Goal: Book appointment/travel/reservation

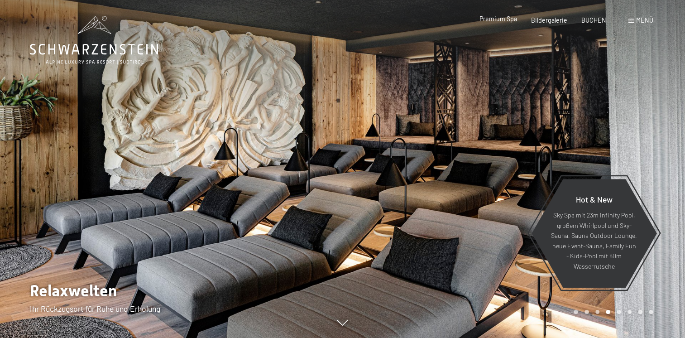
click at [489, 19] on span "Premium Spa" at bounding box center [499, 19] width 38 height 8
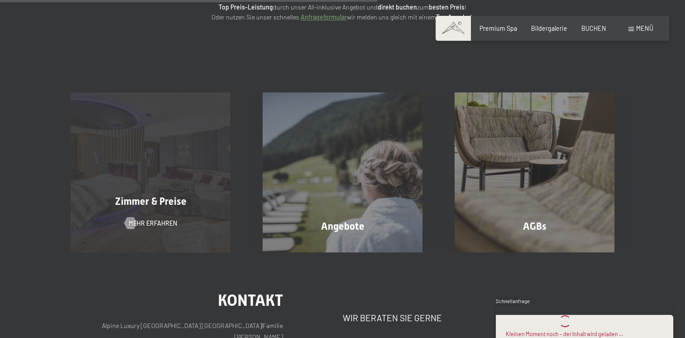
scroll to position [226, 0]
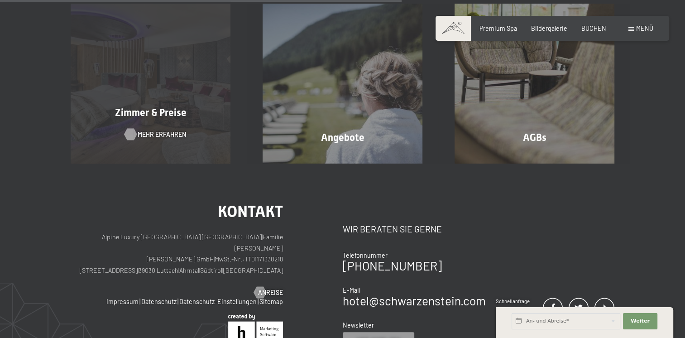
click at [158, 137] on span "Mehr erfahren" at bounding box center [162, 134] width 48 height 9
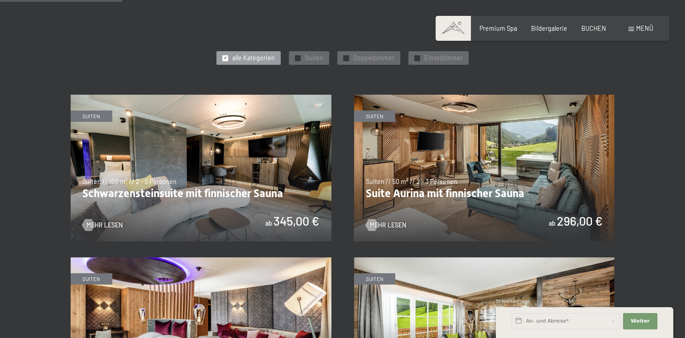
scroll to position [453, 0]
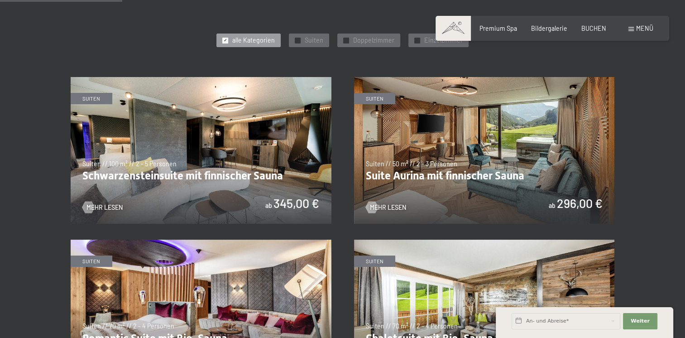
click at [481, 141] on img at bounding box center [484, 150] width 261 height 147
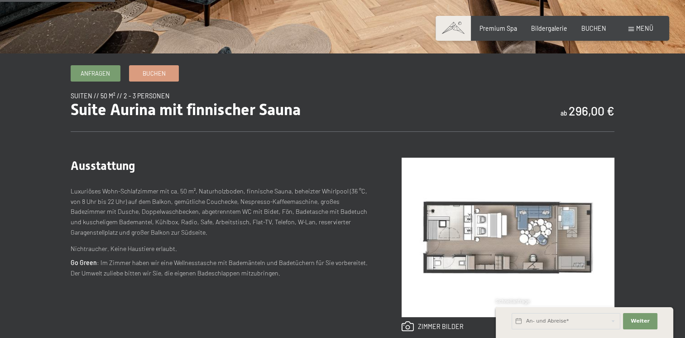
scroll to position [181, 0]
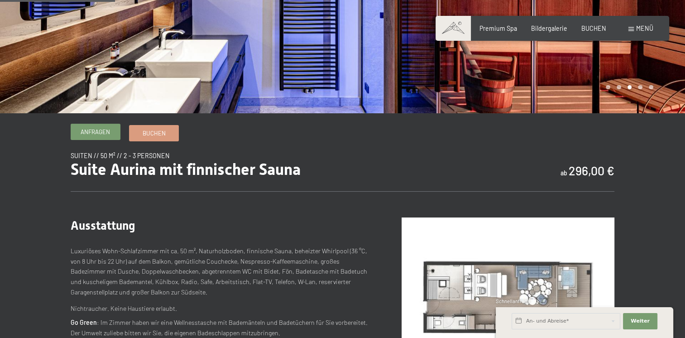
click at [113, 139] on link "Anfragen" at bounding box center [95, 131] width 49 height 15
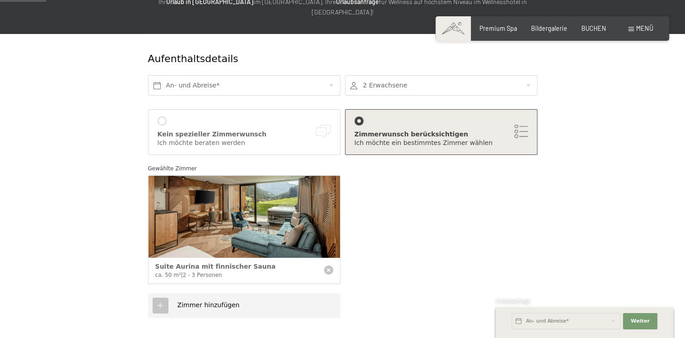
scroll to position [136, 0]
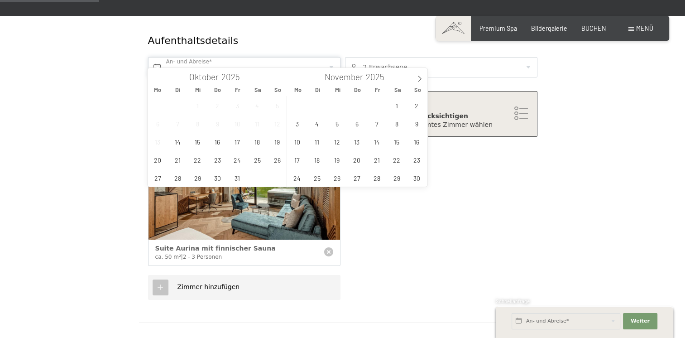
click at [307, 62] on input "text" at bounding box center [244, 67] width 192 height 20
click at [234, 144] on span "17" at bounding box center [238, 142] width 18 height 18
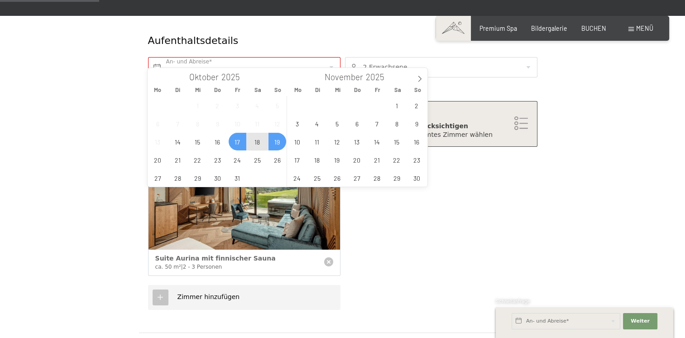
click at [277, 143] on span "19" at bounding box center [278, 142] width 18 height 18
type input "Fr. 17.10.2025 - So. 19.10.2025"
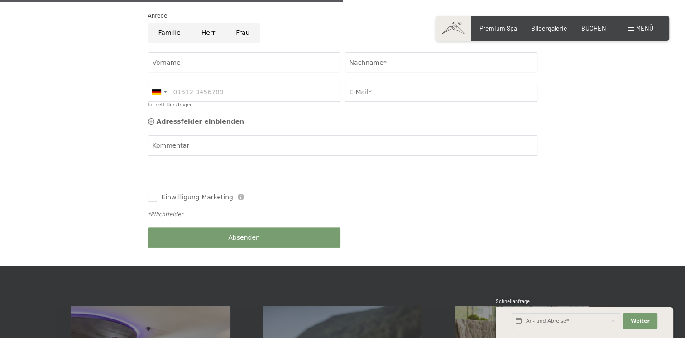
scroll to position [453, 0]
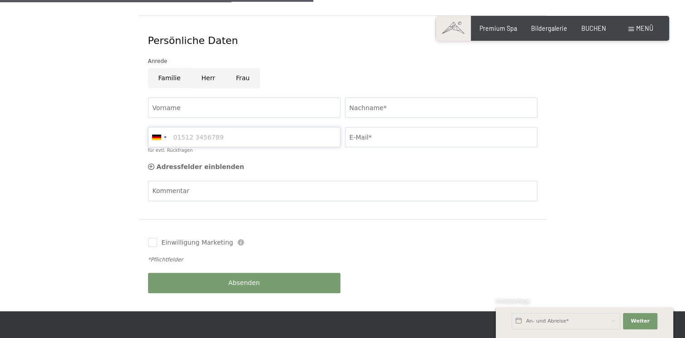
click at [257, 131] on input "für evtl. Rückfragen" at bounding box center [244, 137] width 192 height 20
type input "0676850820350"
type input "ingo"
type input "gasser"
type input "ingo.gasser@hotmail.com"
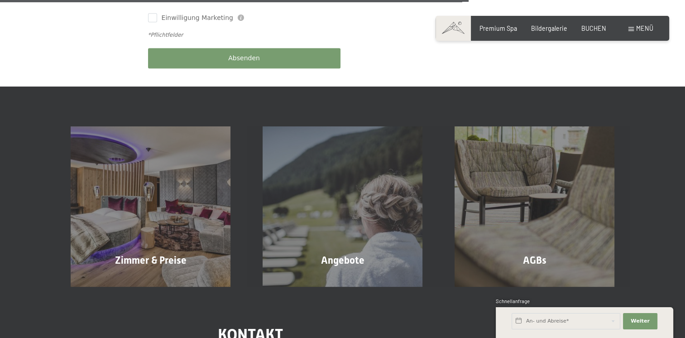
scroll to position [634, 0]
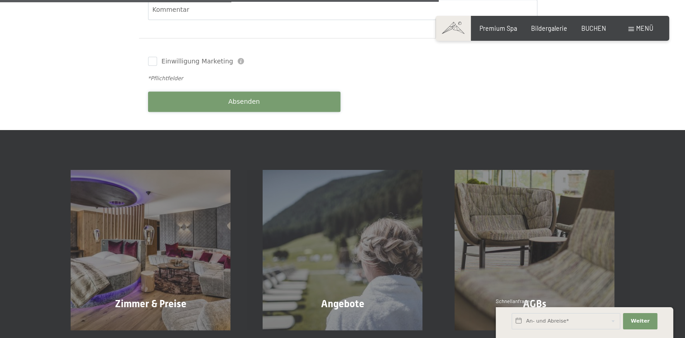
click at [264, 97] on button "Absenden" at bounding box center [244, 101] width 192 height 20
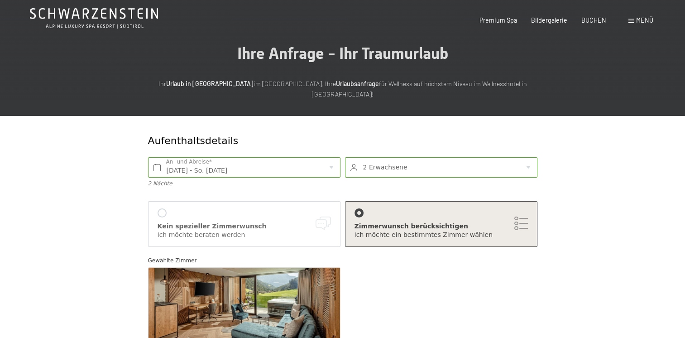
scroll to position [0, 0]
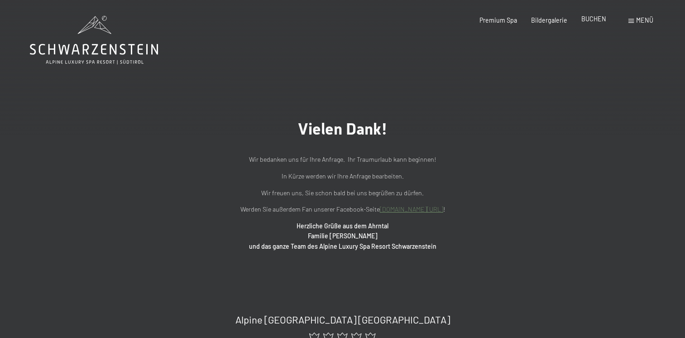
click at [582, 19] on span "BUCHEN" at bounding box center [593, 19] width 25 height 8
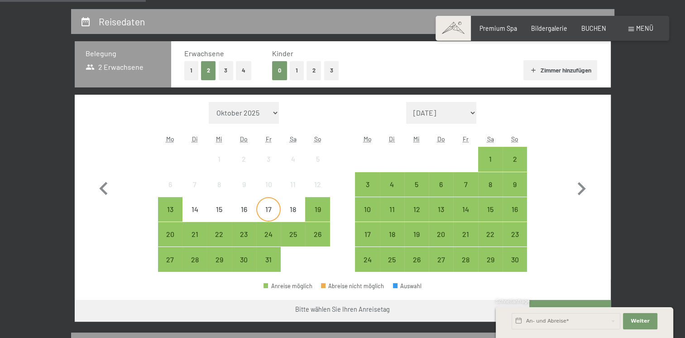
click at [263, 208] on div "17" at bounding box center [268, 217] width 23 height 23
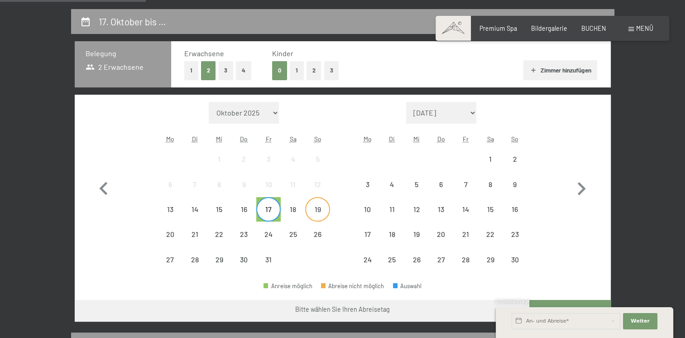
click at [312, 208] on div "19" at bounding box center [317, 217] width 23 height 23
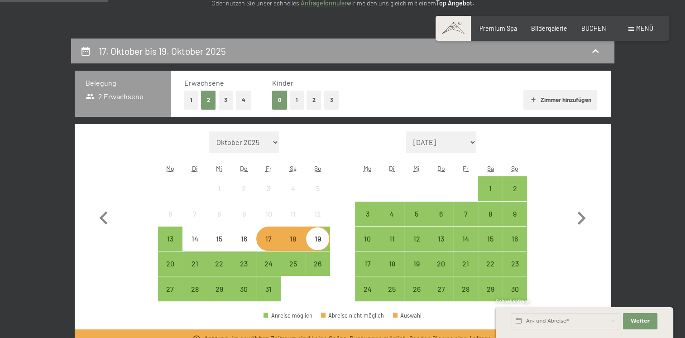
scroll to position [136, 0]
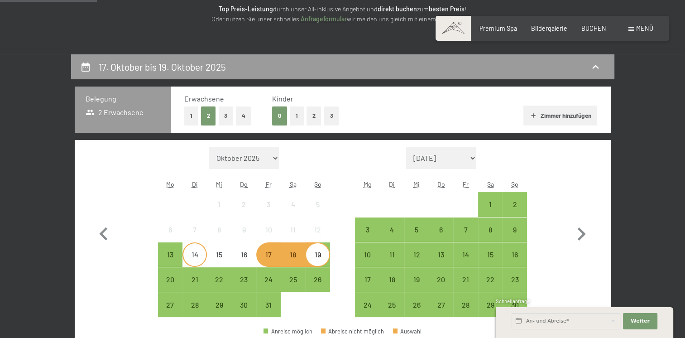
click at [188, 258] on div "14" at bounding box center [194, 262] width 23 height 23
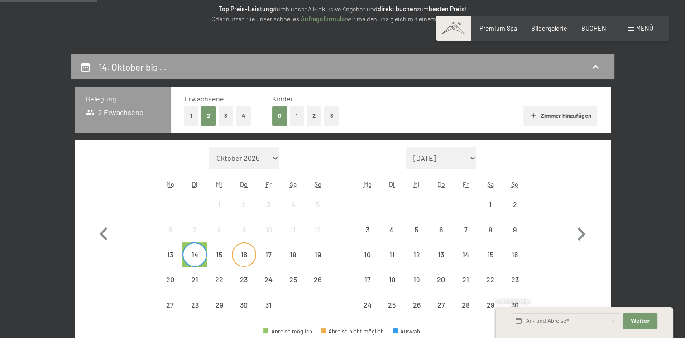
click at [252, 260] on div "16" at bounding box center [244, 262] width 23 height 23
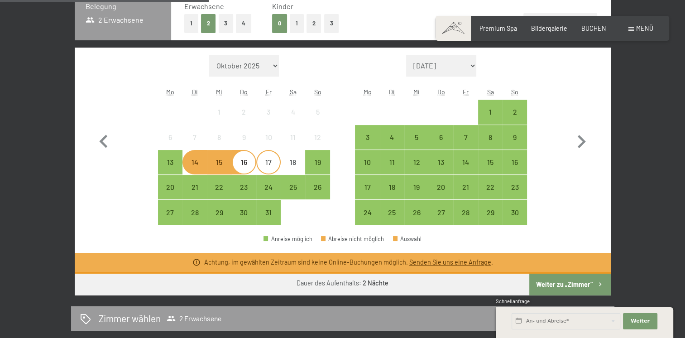
scroll to position [226, 0]
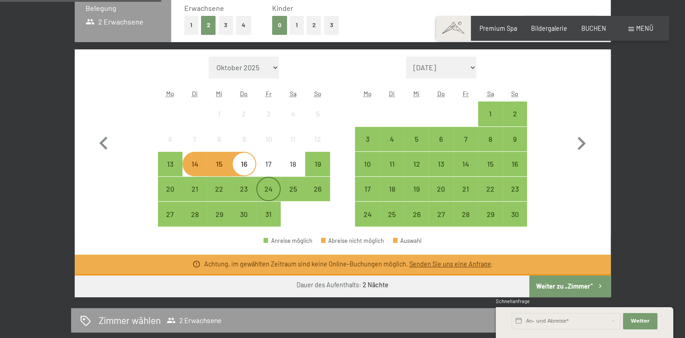
click at [277, 187] on div "24" at bounding box center [268, 196] width 23 height 23
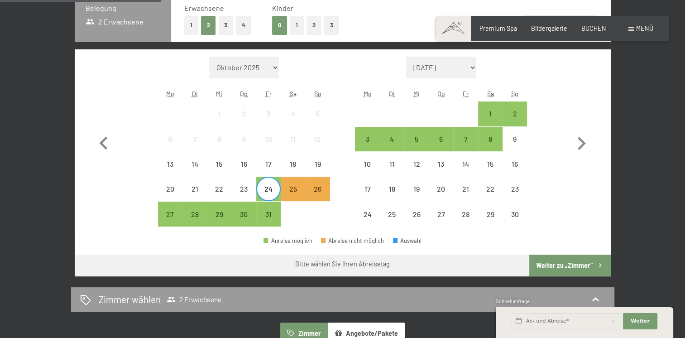
click at [312, 191] on span "Einwilligung Marketing*" at bounding box center [292, 194] width 75 height 9
click at [250, 191] on input "Einwilligung Marketing*" at bounding box center [245, 194] width 9 height 9
click at [318, 191] on span "Einwilligung Marketing*" at bounding box center [292, 194] width 75 height 9
click at [250, 191] on input "Einwilligung Marketing*" at bounding box center [245, 194] width 9 height 9
checkbox input "false"
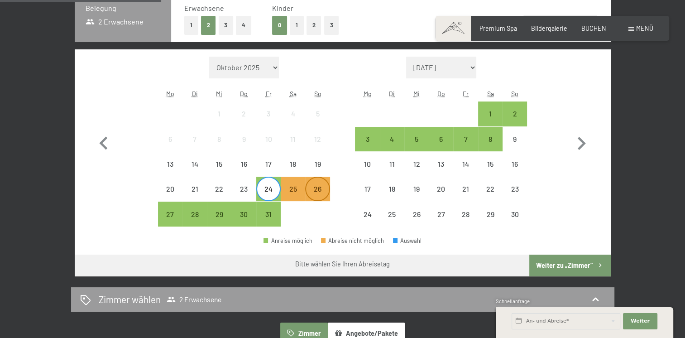
click at [318, 190] on div "26" at bounding box center [317, 196] width 23 height 23
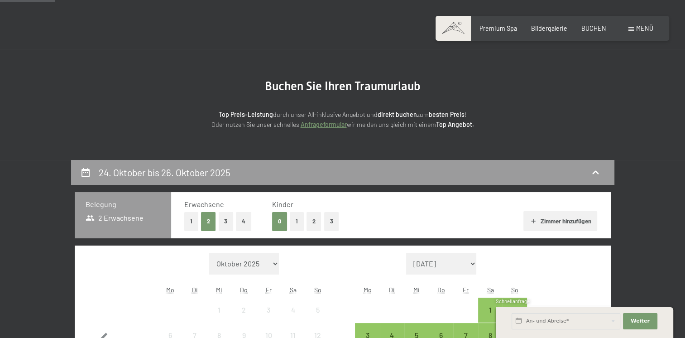
scroll to position [0, 0]
